Goal: Transaction & Acquisition: Purchase product/service

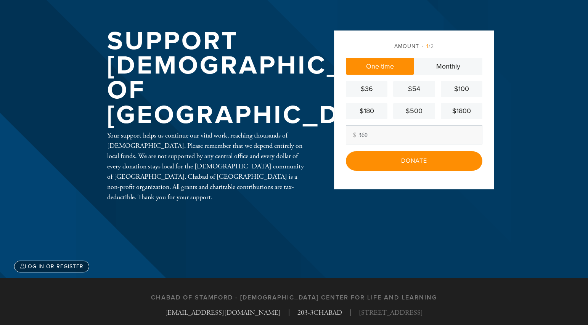
scroll to position [53, 0]
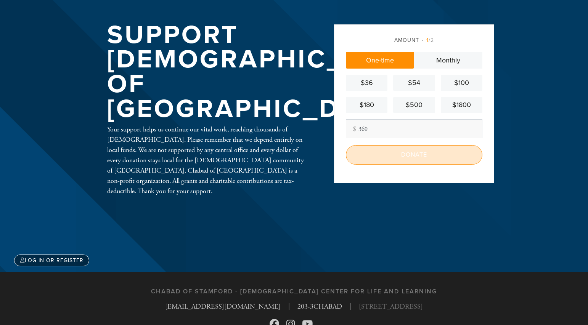
type input "360"
click at [404, 155] on input "Donate" at bounding box center [414, 154] width 137 height 19
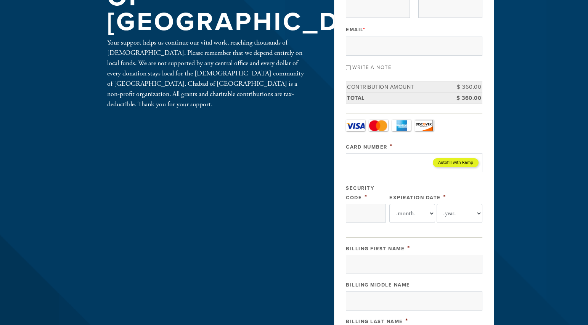
scroll to position [108, 0]
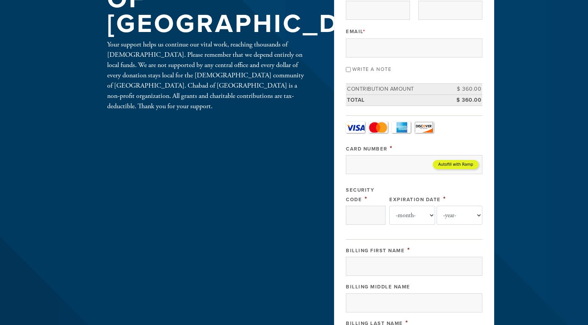
click at [358, 126] on link "Visa" at bounding box center [355, 127] width 19 height 11
click at [360, 163] on input "Card Number" at bounding box center [414, 164] width 137 height 19
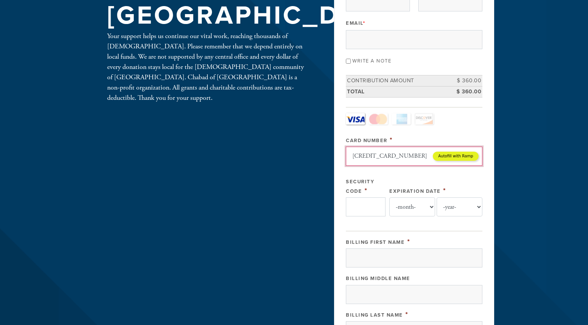
type input "[CREDIT_CARD_NUMBER]"
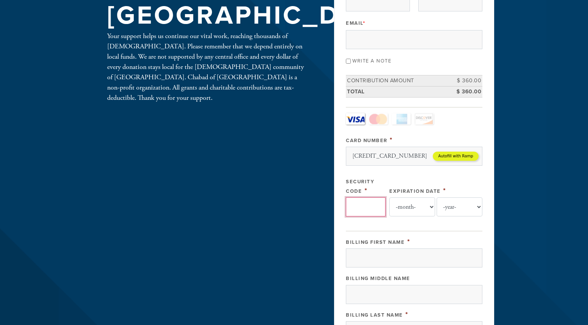
click at [369, 205] on input "Security Code" at bounding box center [366, 207] width 40 height 19
type input "021"
click at [431, 206] on select "-month- Jan Feb Mar Apr May Jun [DATE] Aug Sep Oct Nov Dec" at bounding box center [413, 207] width 46 height 19
select select "10"
click at [481, 206] on select "-year- 2025 2026 2027 2028 2029 2030 2031 2032 2033 2034 2035" at bounding box center [460, 207] width 46 height 19
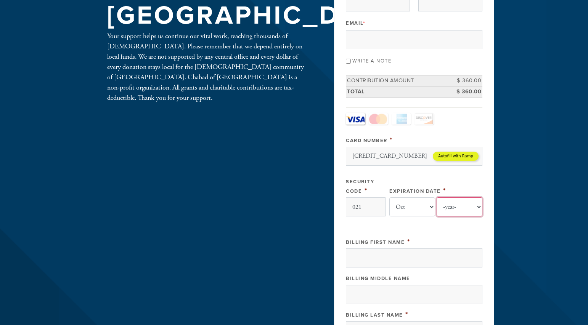
select select "2028"
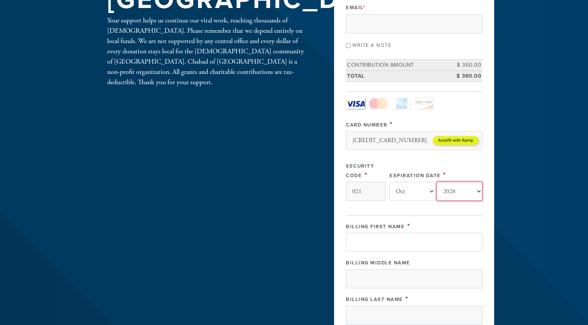
scroll to position [138, 0]
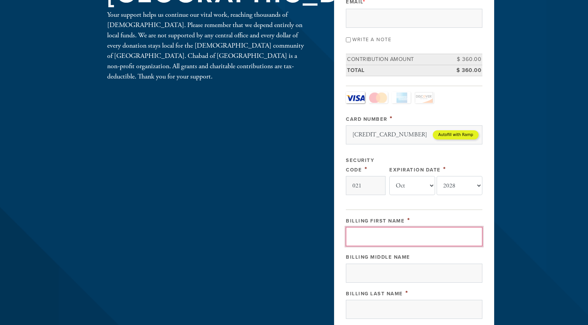
click at [392, 234] on input "Billing First Name" at bounding box center [414, 236] width 137 height 19
type input "[PERSON_NAME]"
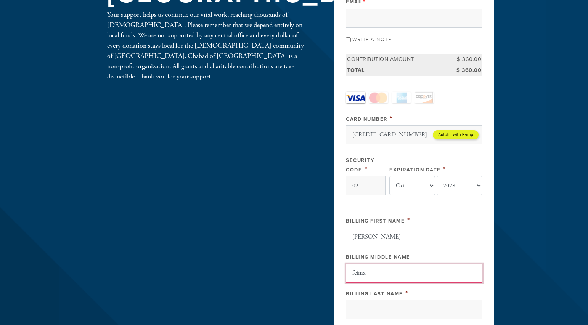
type input "[PERSON_NAME]"
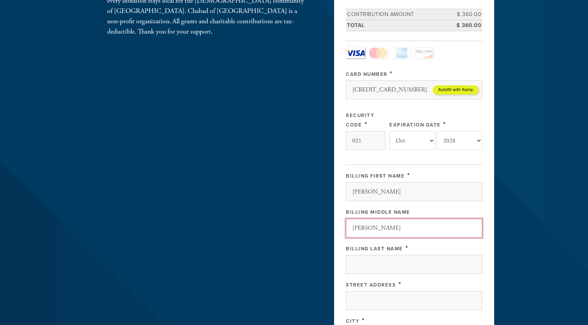
scroll to position [184, 0]
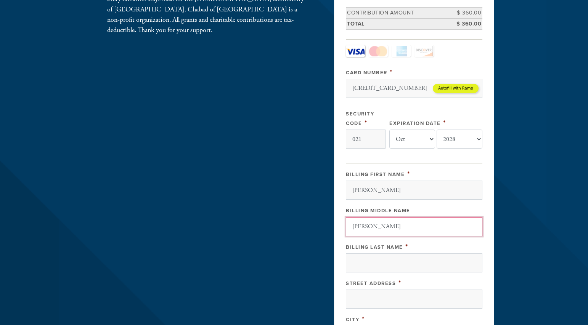
drag, startPoint x: 387, startPoint y: 224, endPoint x: 347, endPoint y: 224, distance: 40.1
click at [347, 224] on input "[PERSON_NAME]" at bounding box center [414, 226] width 137 height 19
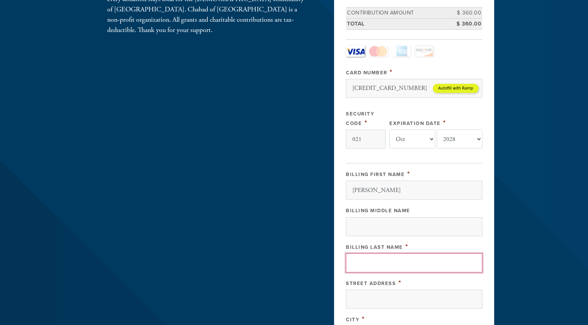
click at [351, 263] on input "Billing Last Name" at bounding box center [414, 263] width 137 height 19
paste input "[PERSON_NAME]"
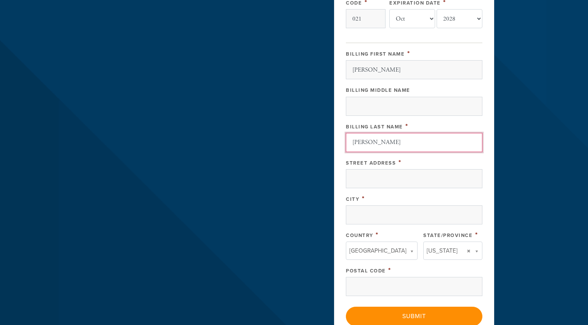
scroll to position [310, 0]
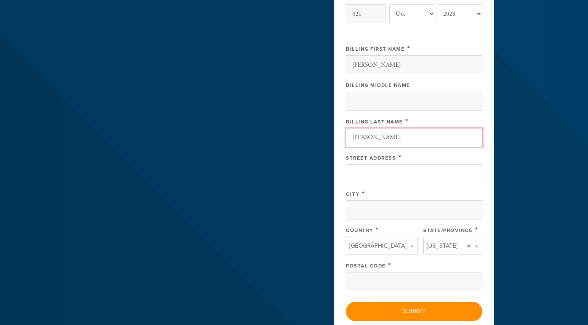
type input "[PERSON_NAME]"
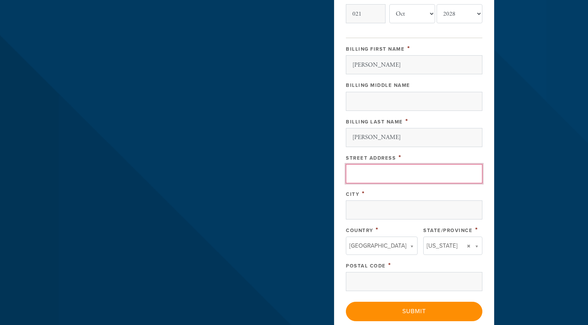
click at [355, 175] on input "Street Address" at bounding box center [414, 173] width 137 height 19
type input "8"
type input "[STREET_ADDRESS]"
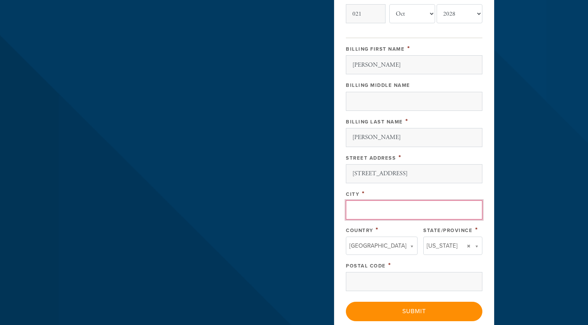
click at [402, 207] on input "City" at bounding box center [414, 210] width 137 height 19
type input "[GEOGRAPHIC_DATA]"
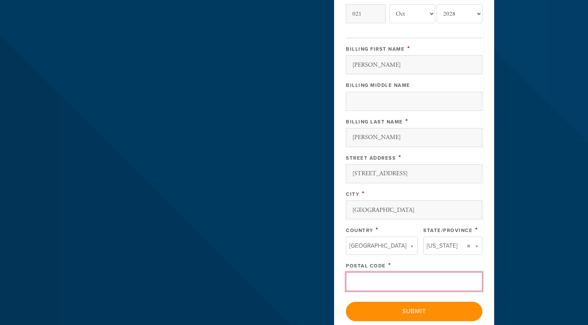
click at [393, 277] on input "Postal Code" at bounding box center [414, 281] width 137 height 19
type input "0690"
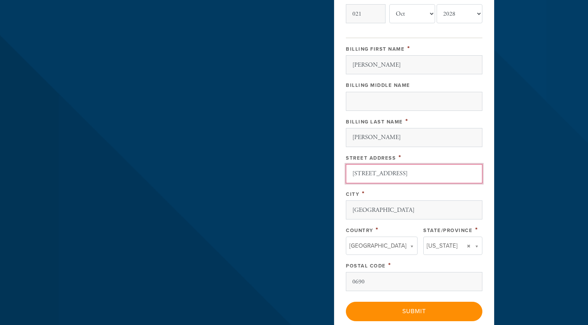
drag, startPoint x: 456, startPoint y: 176, endPoint x: 345, endPoint y: 176, distance: 111.0
click at [345, 176] on div "Payment 2 /2 Credit card [GEOGRAPHIC_DATA] Payment Processor Pay Later CJC Auth…" at bounding box center [414, 38] width 160 height 604
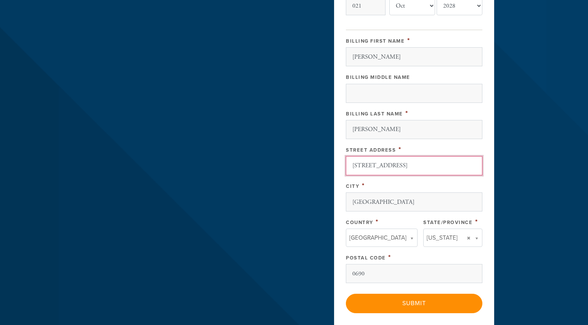
scroll to position [321, 0]
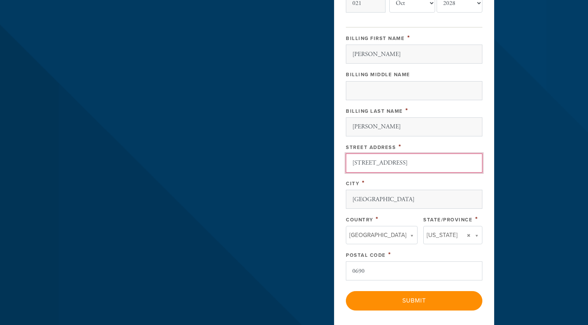
type input "[STREET_ADDRESS]"
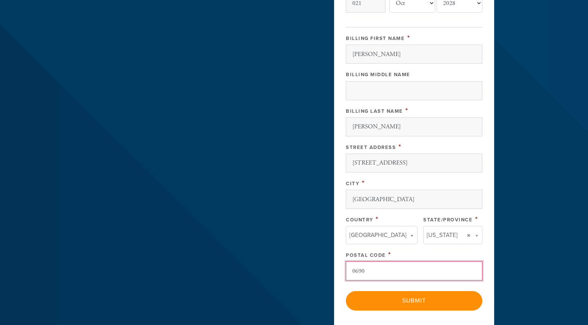
click at [375, 272] on input "0690" at bounding box center [414, 271] width 137 height 19
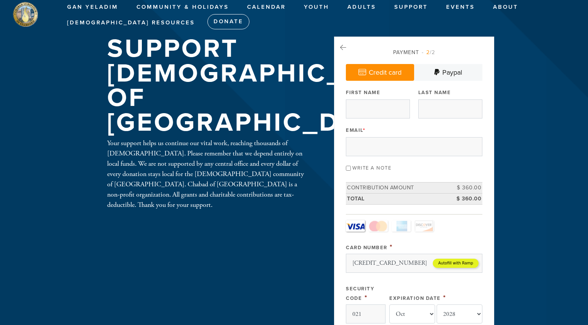
scroll to position [0, 0]
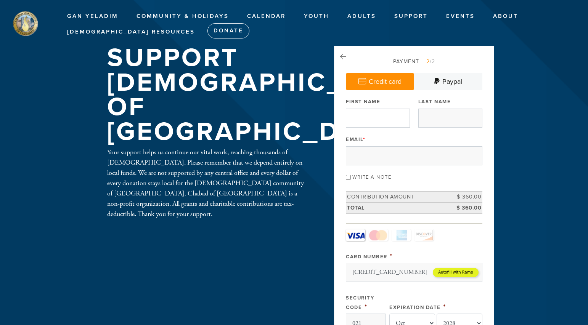
type input "06902"
click at [395, 121] on input "First Name" at bounding box center [378, 118] width 64 height 19
type input "[PERSON_NAME]"
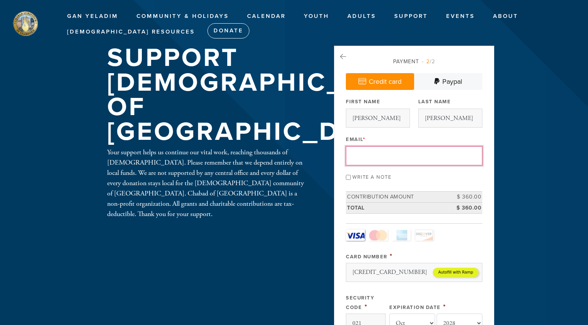
click at [405, 155] on input "Email *" at bounding box center [414, 156] width 137 height 19
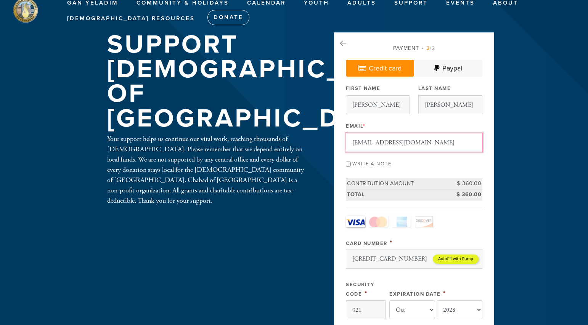
scroll to position [14, 0]
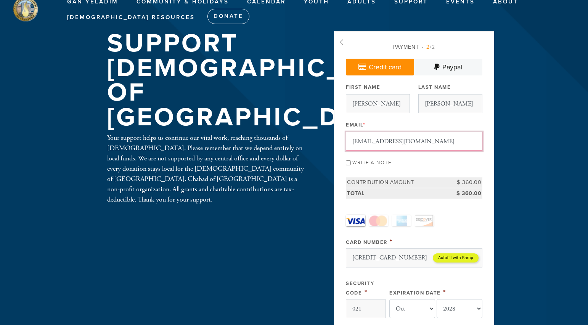
type input "[EMAIL_ADDRESS][DOMAIN_NAME]"
click at [349, 163] on input "Write a note" at bounding box center [348, 163] width 5 height 5
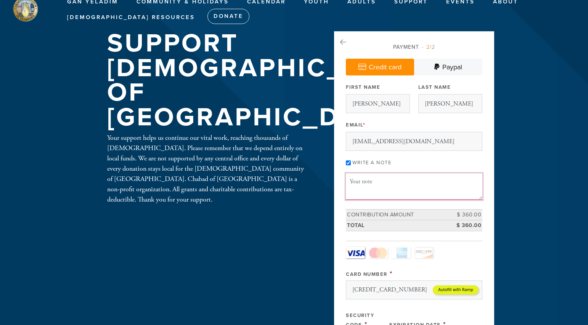
click at [353, 180] on textarea "Message or dedication" at bounding box center [414, 187] width 137 height 26
click at [350, 163] on input "Write a note" at bounding box center [348, 163] width 5 height 5
checkbox input "false"
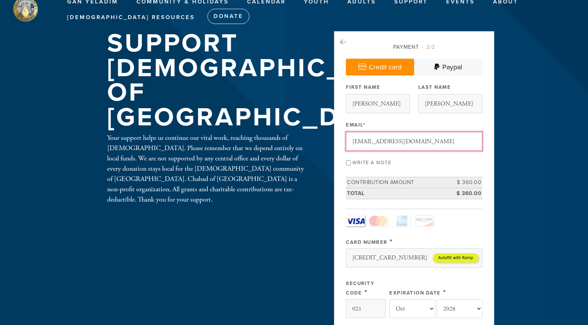
drag, startPoint x: 379, startPoint y: 140, endPoint x: 380, endPoint y: 163, distance: 22.6
click at [379, 140] on input "[EMAIL_ADDRESS][DOMAIN_NAME]" at bounding box center [414, 141] width 137 height 19
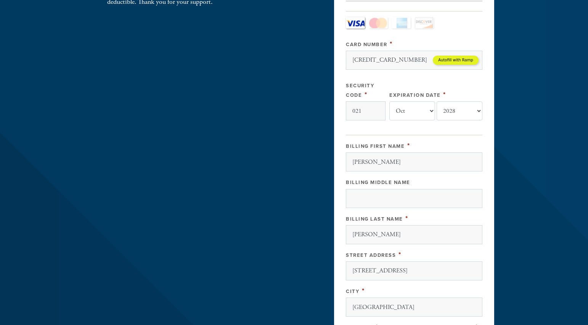
scroll to position [226, 0]
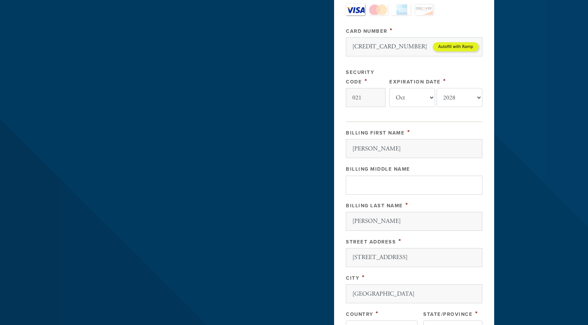
type input "[EMAIL_ADDRESS][DOMAIN_NAME]"
click at [369, 184] on input "Billing Middle Name" at bounding box center [414, 185] width 137 height 19
type input "[PERSON_NAME]"
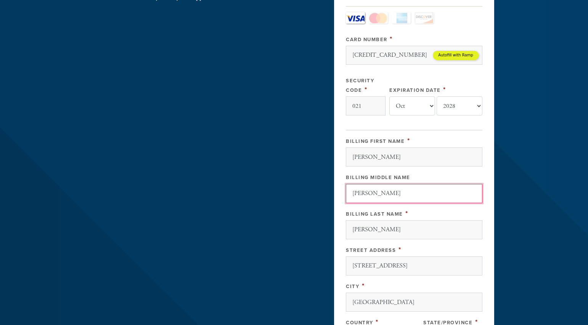
scroll to position [220, 0]
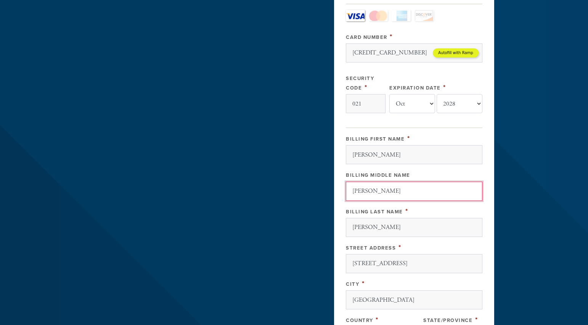
drag, startPoint x: 383, startPoint y: 190, endPoint x: 346, endPoint y: 189, distance: 37.4
click at [346, 190] on input "[PERSON_NAME]" at bounding box center [414, 191] width 137 height 19
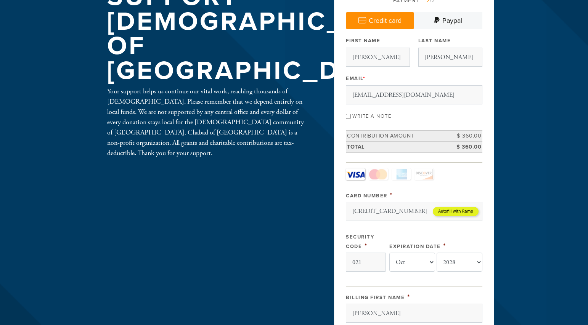
scroll to position [54, 0]
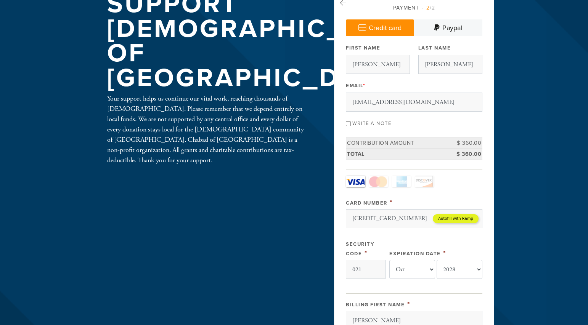
click at [347, 122] on input "Write a note" at bounding box center [348, 123] width 5 height 5
checkbox input "true"
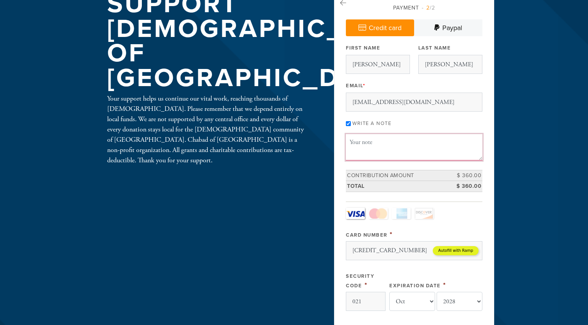
click at [381, 145] on textarea "Message or dedication" at bounding box center [414, 147] width 137 height 26
type textarea "S"
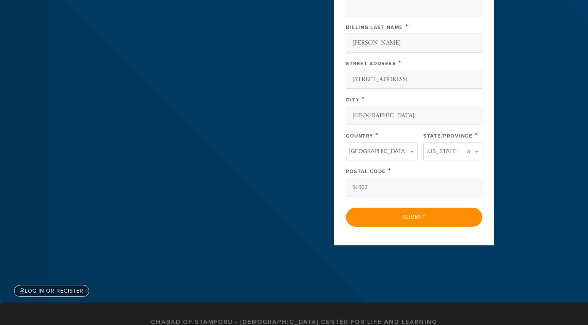
scroll to position [457, 0]
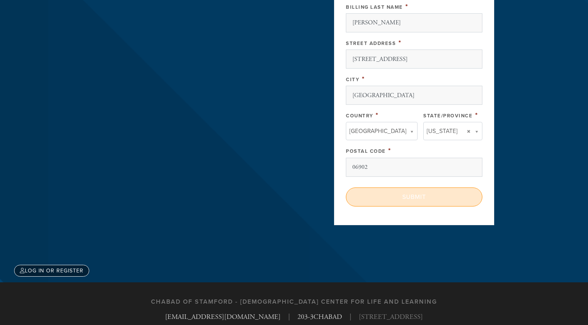
type textarea "Health in the family"
click at [406, 198] on input "Submit" at bounding box center [414, 197] width 137 height 19
